Goal: Information Seeking & Learning: Learn about a topic

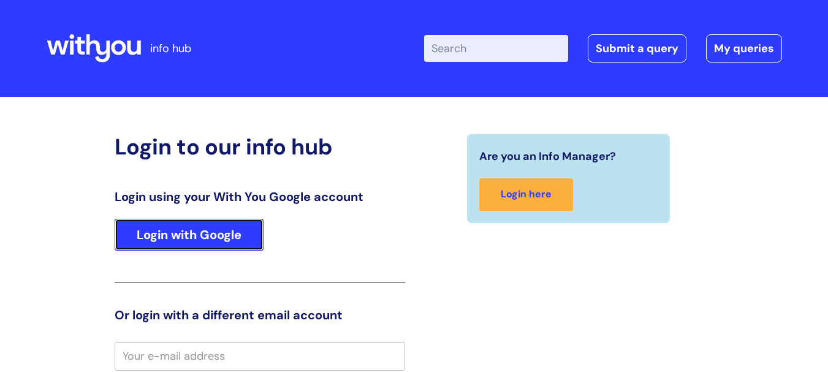
click at [202, 232] on link "Login with Google" at bounding box center [189, 235] width 149 height 32
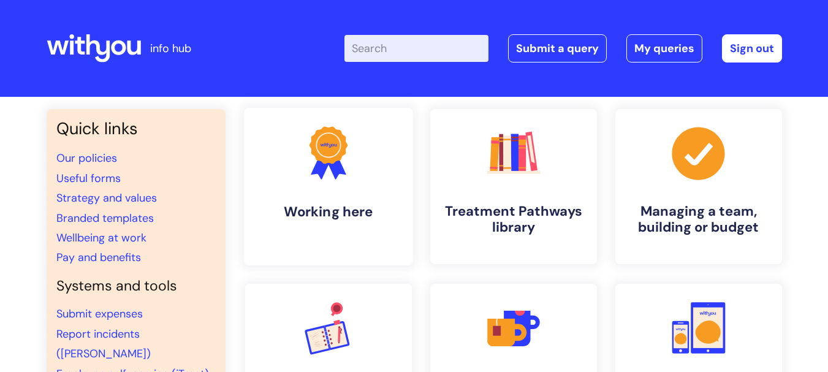
click at [330, 196] on link ".cls-1{fill:#f89b22;}.cls-1,.cls-2,.cls-3{stroke-width:0px;}.cls-2{fill:#2d3cff…" at bounding box center [327, 187] width 169 height 158
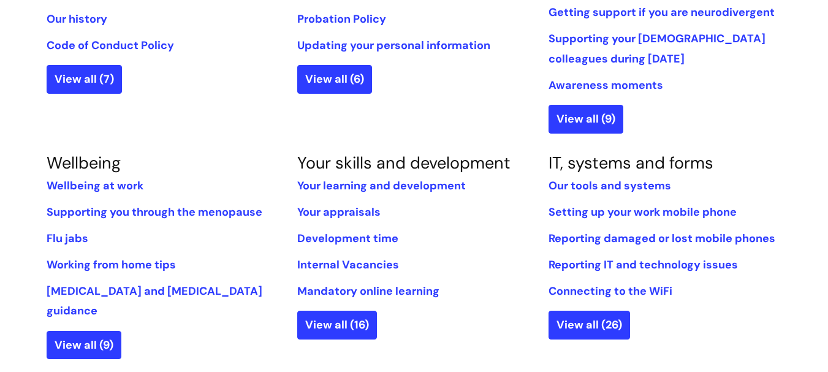
scroll to position [429, 0]
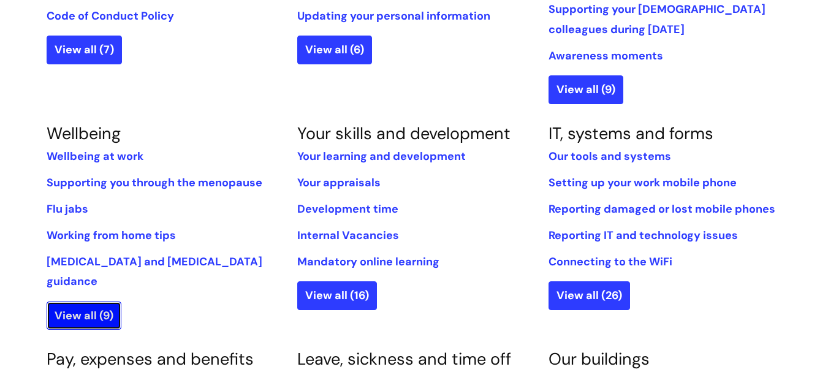
click at [83, 302] on link "View all (9)" at bounding box center [84, 316] width 75 height 28
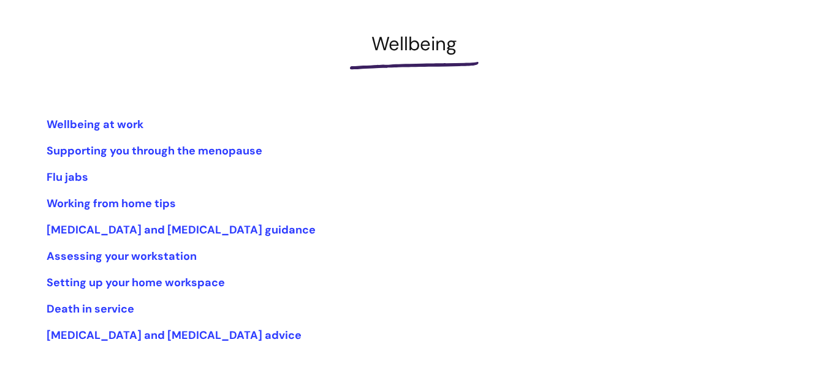
scroll to position [156, 0]
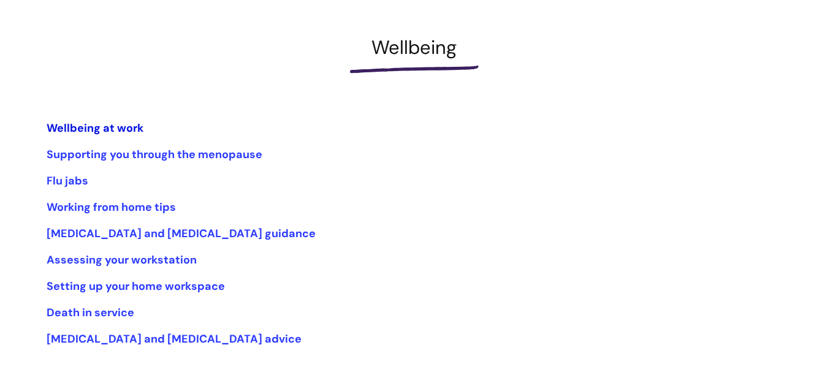
click at [99, 130] on link "Wellbeing at work" at bounding box center [95, 128] width 97 height 15
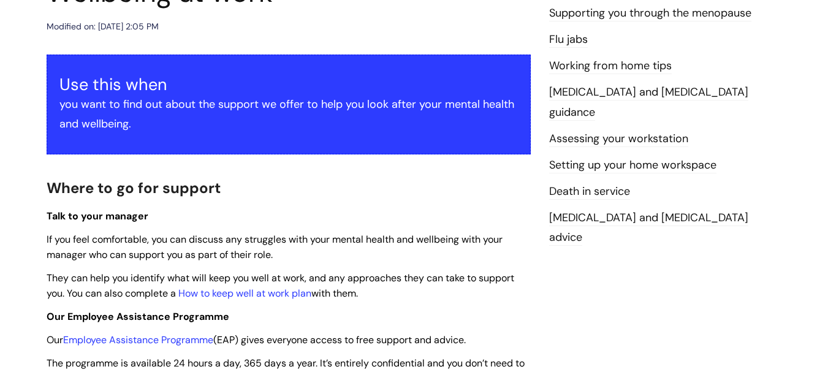
scroll to position [184, 0]
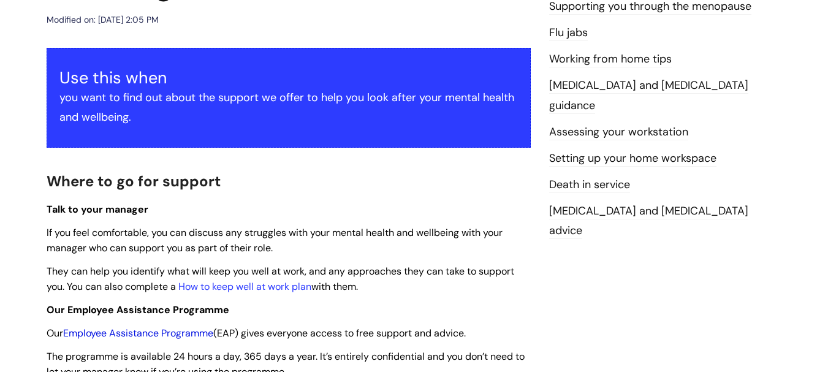
click at [113, 333] on link "Employee Assistance Programme" at bounding box center [138, 333] width 150 height 13
